Goal: Task Accomplishment & Management: Complete application form

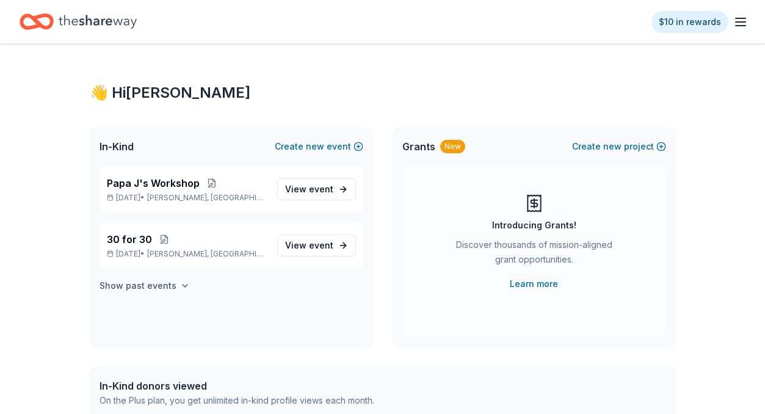
click at [153, 286] on h4 "Show past events" at bounding box center [138, 285] width 77 height 15
click at [361, 148] on button "Create new event" at bounding box center [319, 146] width 89 height 15
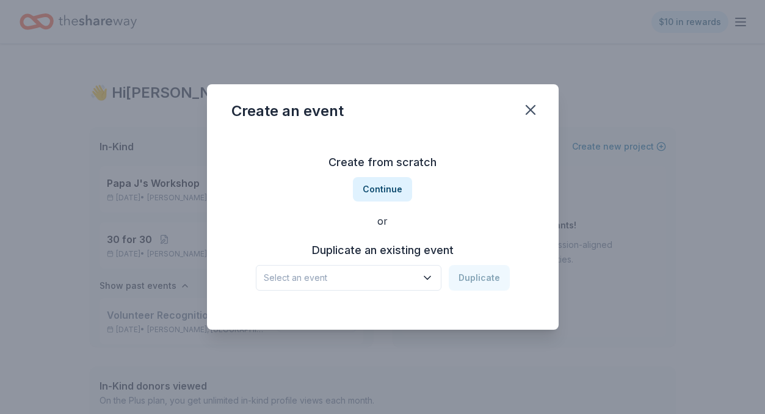
click at [316, 281] on span "Select an event" at bounding box center [340, 277] width 153 height 15
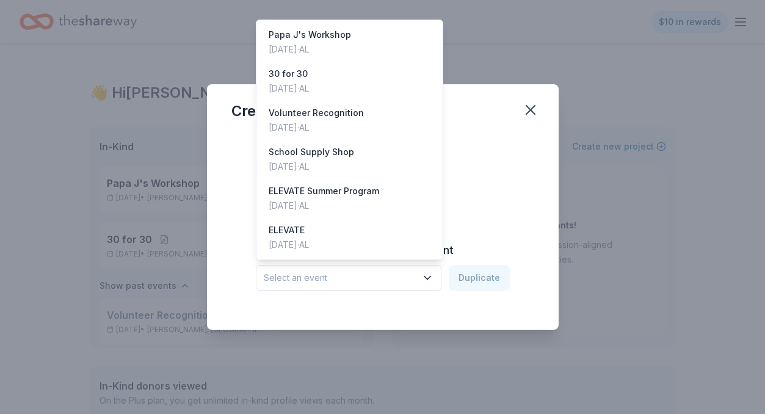
click at [505, 143] on div "Create from scratch Continue or Duplicate an existing event Select an event Dup…" at bounding box center [382, 221] width 303 height 177
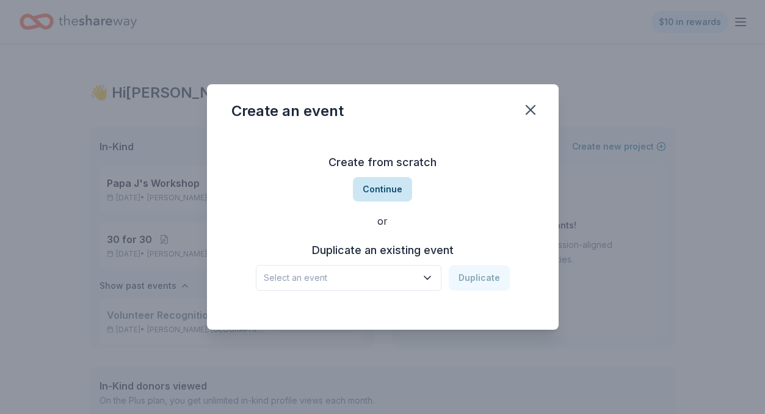
click at [388, 186] on button "Continue" at bounding box center [382, 189] width 59 height 24
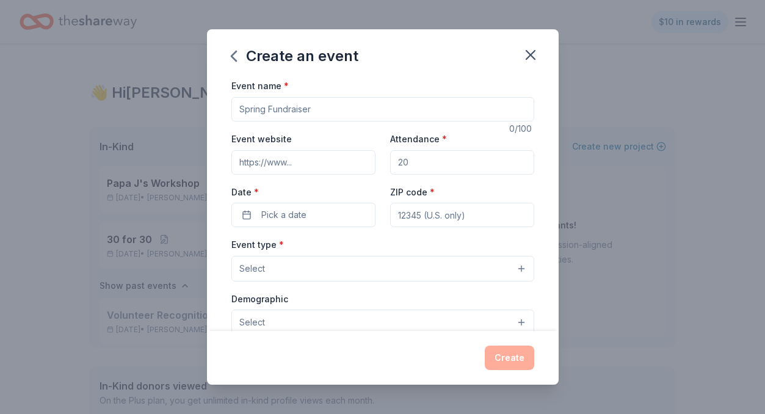
click at [316, 112] on input "Event name *" at bounding box center [382, 109] width 303 height 24
type input "Networking at [GEOGRAPHIC_DATA]"
click at [281, 160] on input "Event website" at bounding box center [303, 162] width 144 height 24
type input "h"
type input "[DOMAIN_NAME]"
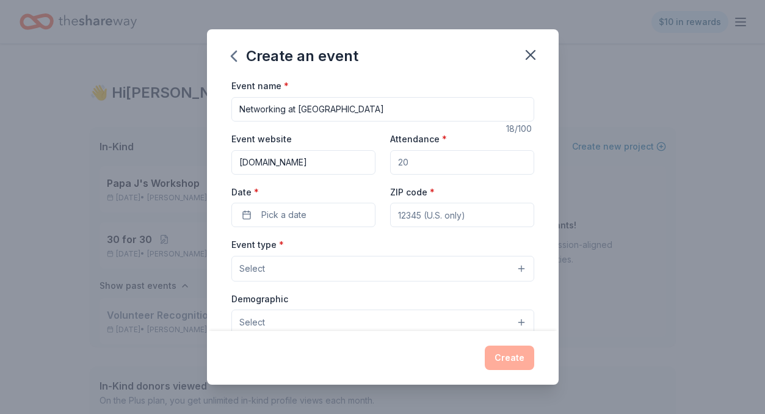
click at [421, 152] on input "Attendance *" at bounding box center [462, 162] width 144 height 24
type input "75"
click at [305, 210] on button "Pick a date" at bounding box center [303, 215] width 144 height 24
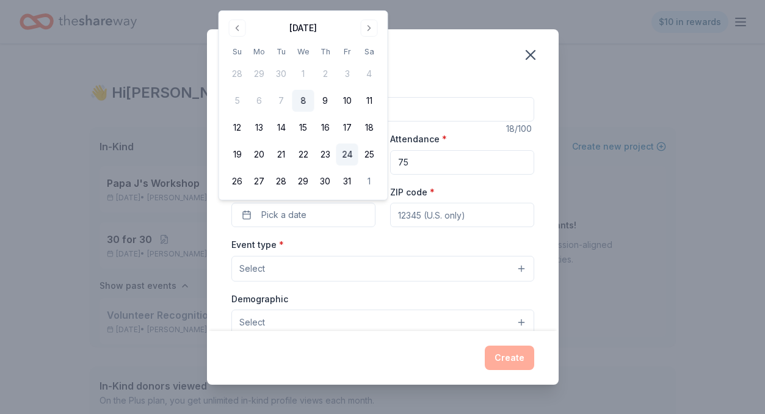
click at [347, 153] on button "24" at bounding box center [347, 154] width 22 height 22
click at [468, 214] on input "ZIP code *" at bounding box center [462, 215] width 144 height 24
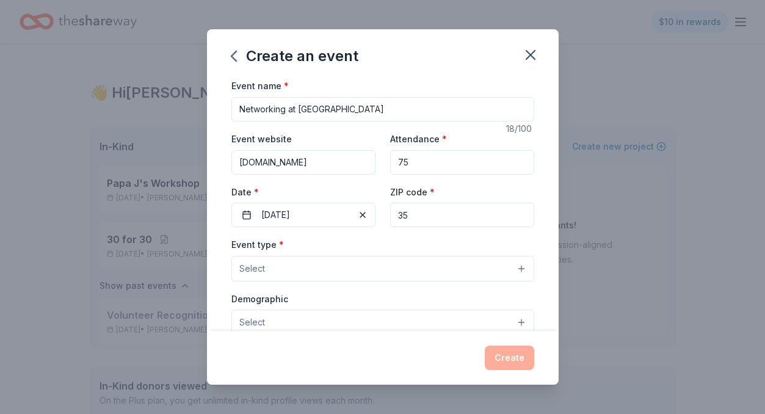
click at [421, 217] on input "35" at bounding box center [462, 215] width 144 height 24
type input "35223"
click at [279, 266] on button "Select" at bounding box center [382, 269] width 303 height 26
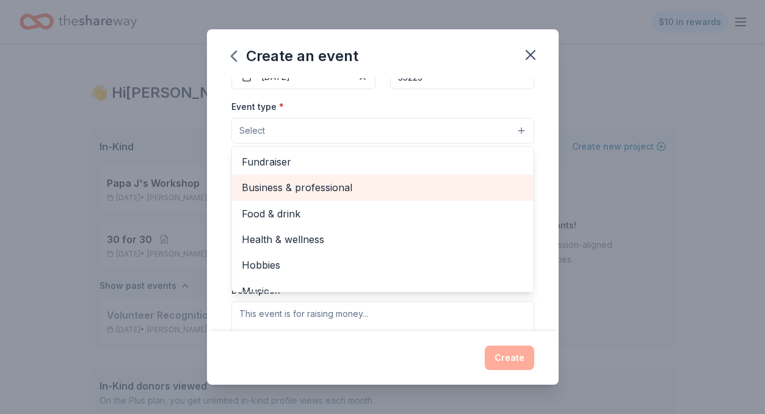
click at [329, 187] on span "Business & professional" at bounding box center [383, 187] width 282 height 16
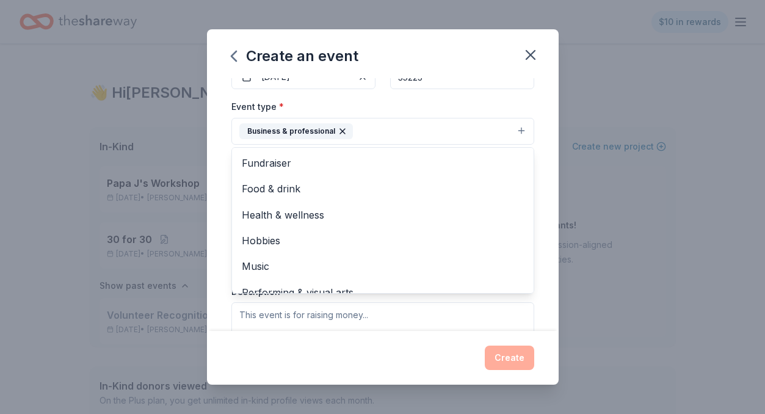
click at [545, 153] on div "Event name * Networking at Noon 18 /100 Event website [DOMAIN_NAME] Attendance …" at bounding box center [383, 204] width 352 height 252
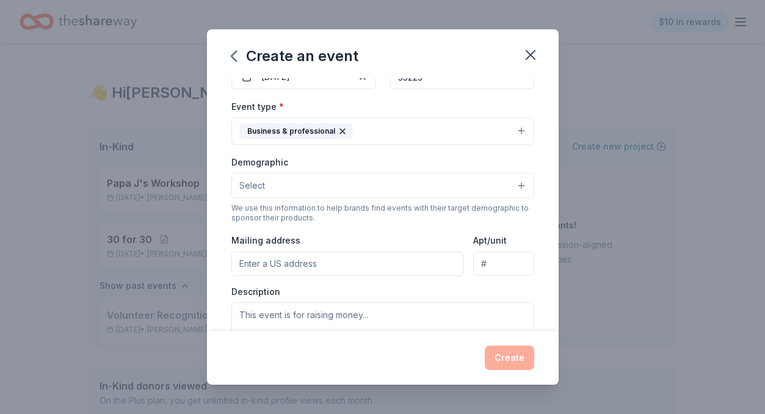
click at [289, 183] on button "Select" at bounding box center [382, 186] width 303 height 26
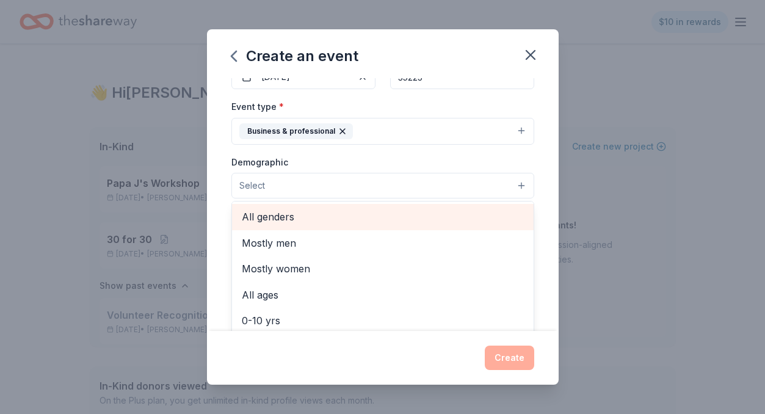
click at [280, 219] on span "All genders" at bounding box center [383, 217] width 282 height 16
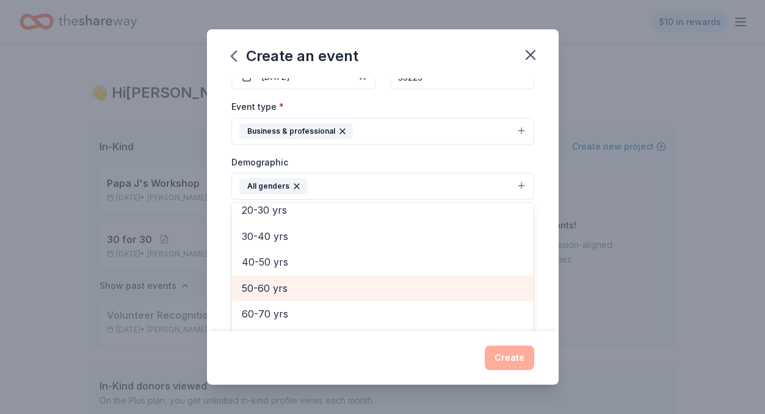
scroll to position [110, 0]
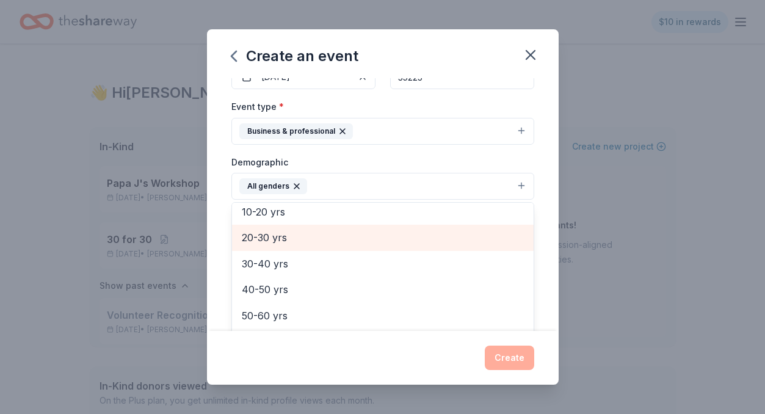
click at [281, 239] on span "20-30 yrs" at bounding box center [383, 238] width 282 height 16
click at [279, 241] on span "30-40 yrs" at bounding box center [383, 238] width 282 height 16
click at [280, 243] on span "40-50 yrs" at bounding box center [383, 238] width 282 height 16
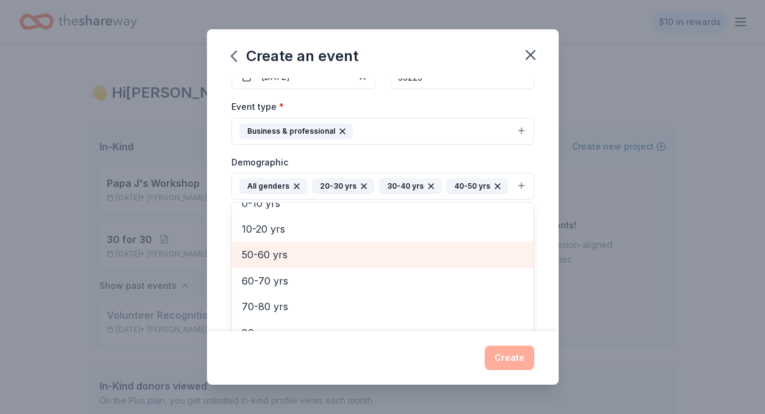
scroll to position [92, 0]
click at [281, 253] on span "50-60 yrs" at bounding box center [383, 255] width 282 height 16
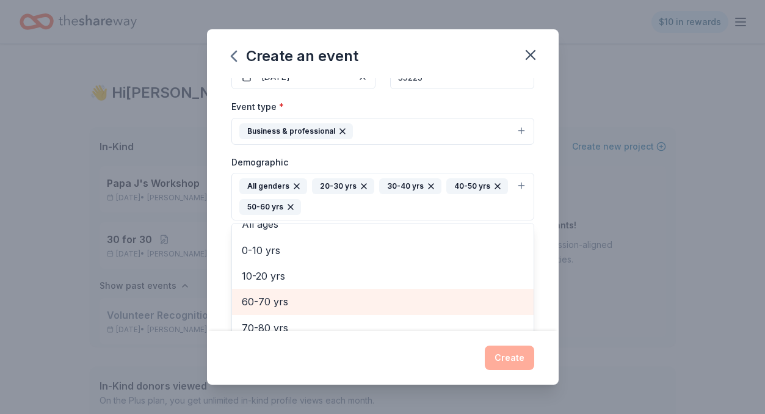
click at [292, 300] on span "60-70 yrs" at bounding box center [383, 302] width 282 height 16
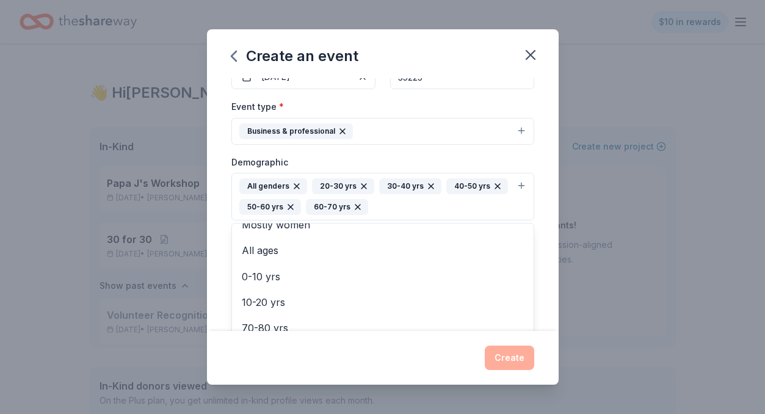
click at [519, 364] on div "Create an event Event name * Networking at Noon 18 /100 Event website [DOMAIN_N…" at bounding box center [383, 206] width 352 height 355
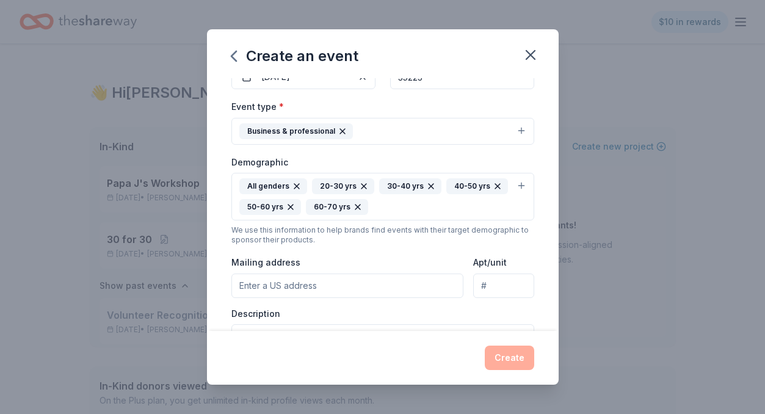
click at [320, 285] on input "Mailing address" at bounding box center [347, 285] width 233 height 24
type input "[STREET_ADDRESS][PERSON_NAME]"
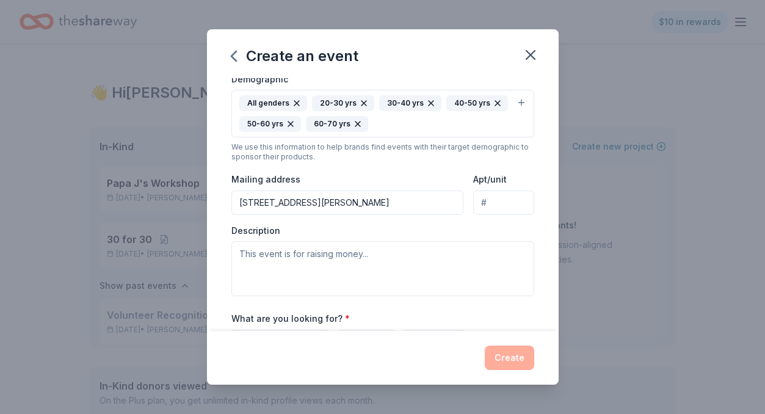
scroll to position [223, 0]
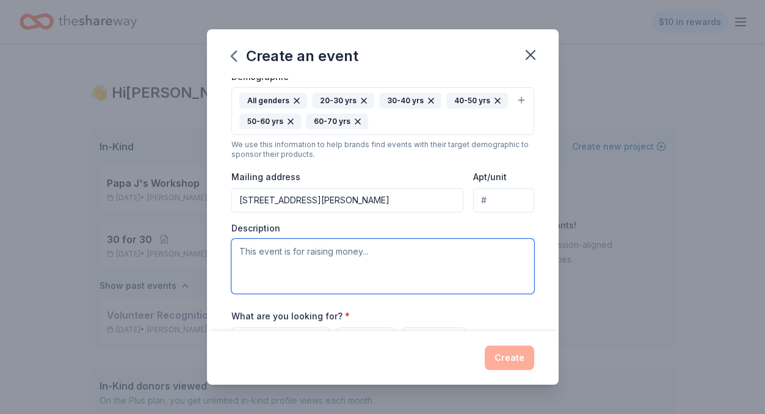
click at [325, 264] on textarea at bounding box center [382, 266] width 303 height 55
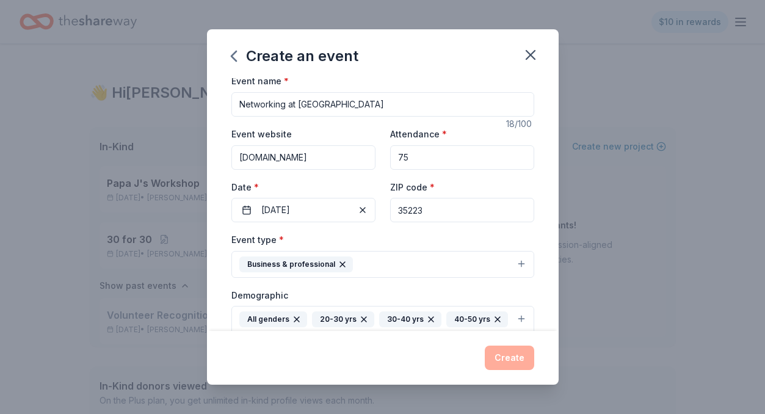
scroll to position [0, 0]
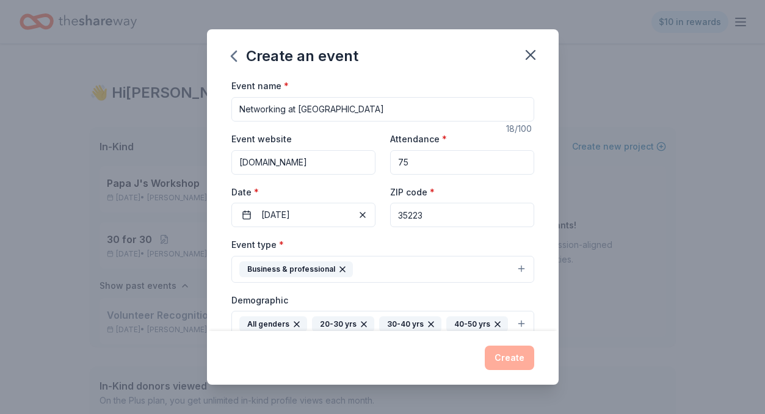
click at [465, 213] on input "35223" at bounding box center [462, 215] width 144 height 24
drag, startPoint x: 435, startPoint y: 215, endPoint x: 345, endPoint y: 208, distance: 90.0
click at [347, 209] on div "Event website [DOMAIN_NAME] Attendance * 75 Date * [DATE] ZIP code * 35223" at bounding box center [382, 179] width 303 height 96
click at [446, 212] on input "35223" at bounding box center [462, 215] width 144 height 24
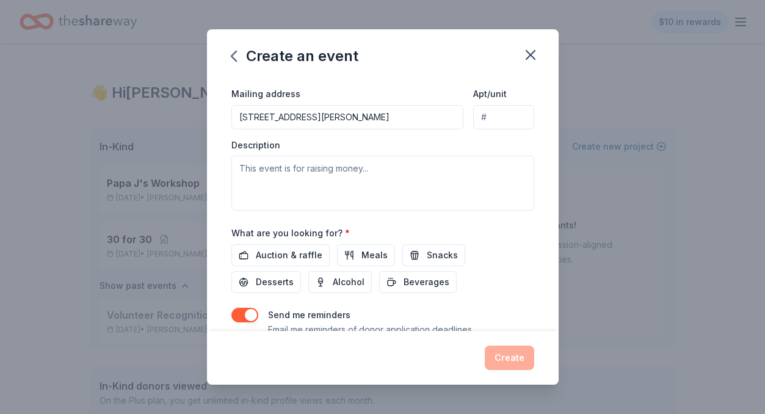
scroll to position [314, 0]
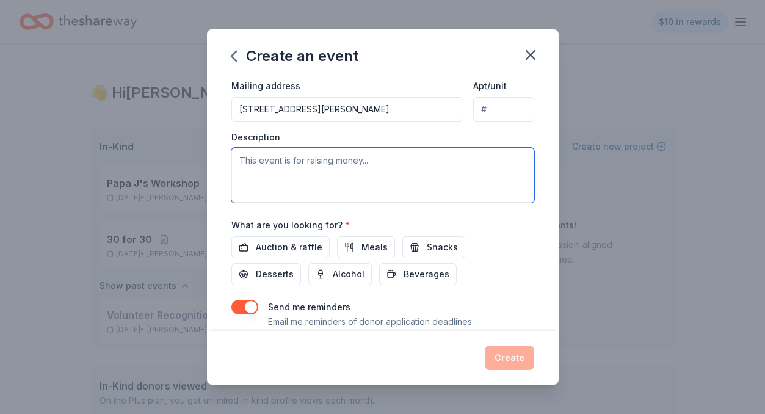
click at [305, 160] on textarea at bounding box center [382, 175] width 303 height 55
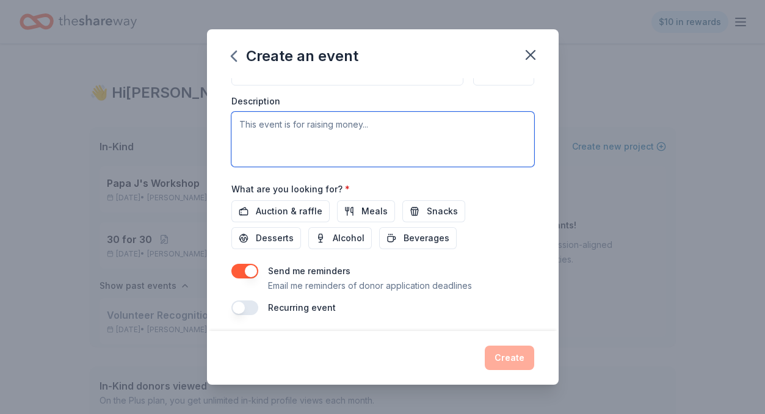
scroll to position [354, 0]
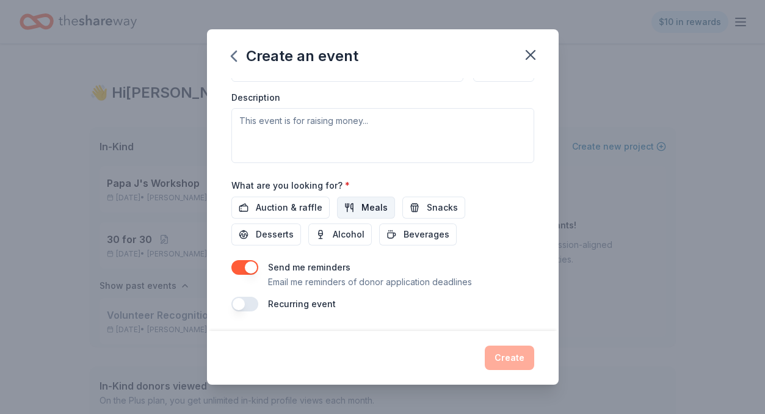
click at [367, 212] on span "Meals" at bounding box center [374, 207] width 26 height 15
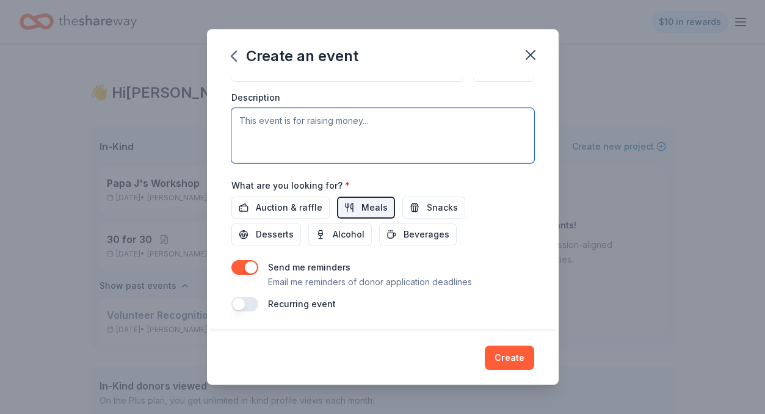
click at [299, 139] on textarea at bounding box center [382, 135] width 303 height 55
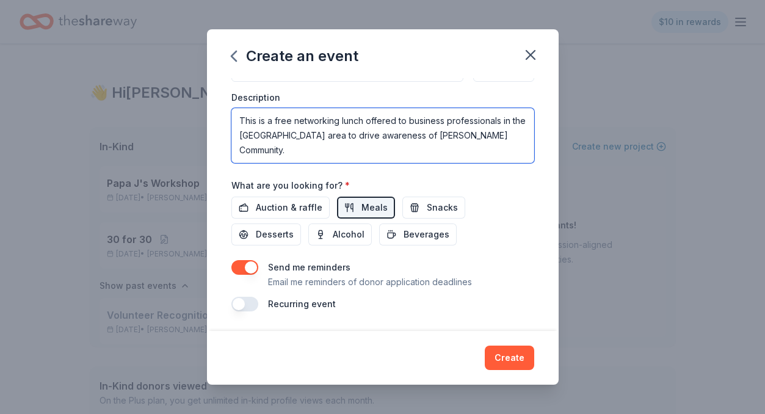
type textarea "This is a free networking lunch offered to business professionals in the [GEOGR…"
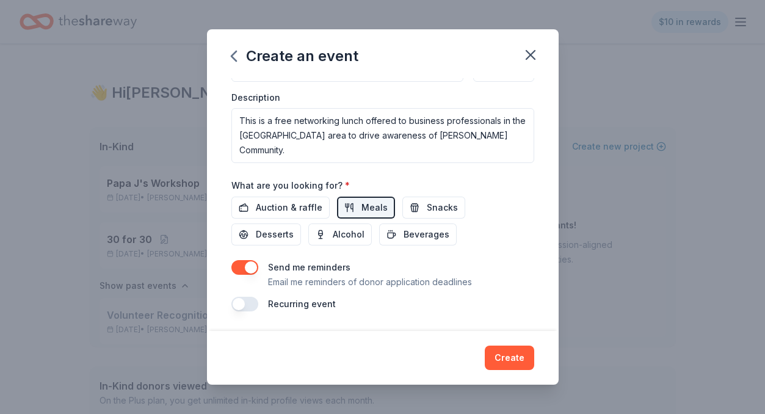
click at [250, 306] on button "button" at bounding box center [244, 304] width 27 height 15
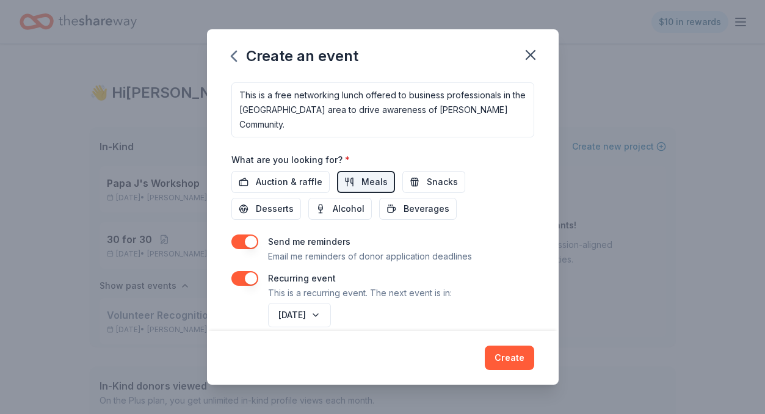
scroll to position [398, 0]
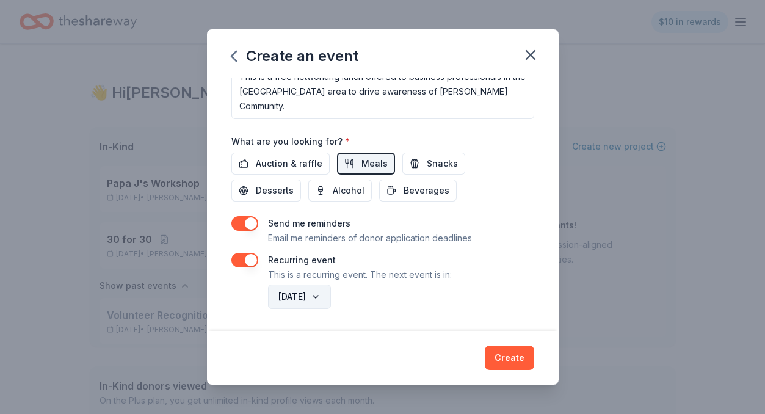
click at [331, 303] on button "[DATE]" at bounding box center [299, 296] width 63 height 24
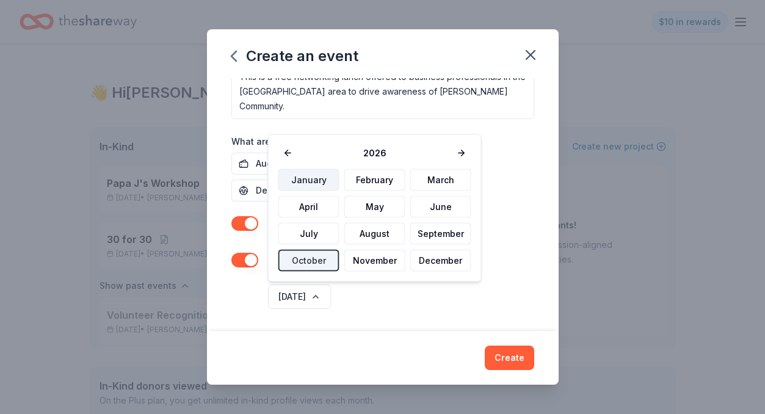
click at [313, 180] on button "January" at bounding box center [308, 180] width 61 height 22
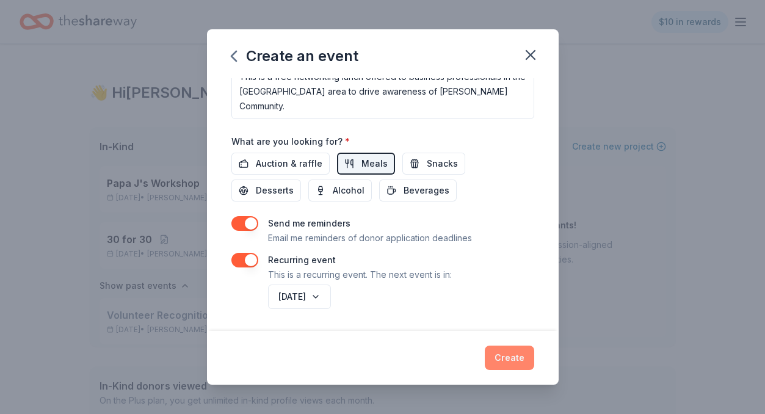
click at [507, 366] on button "Create" at bounding box center [509, 358] width 49 height 24
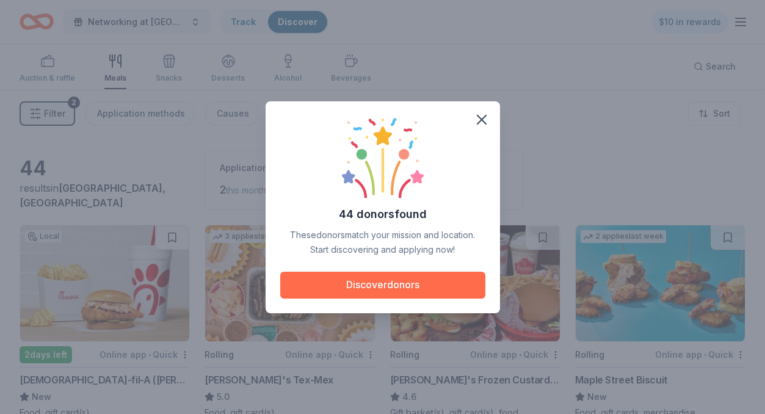
click at [380, 281] on button "Discover donors" at bounding box center [382, 285] width 205 height 27
